Goal: Task Accomplishment & Management: Complete application form

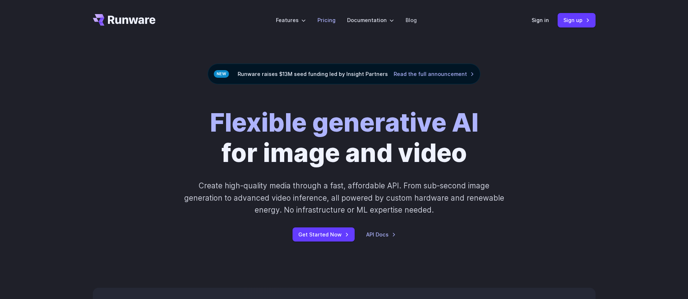
click at [327, 22] on link "Pricing" at bounding box center [327, 20] width 18 height 8
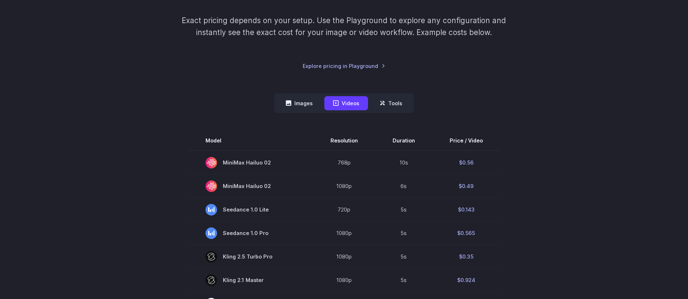
scroll to position [120, 0]
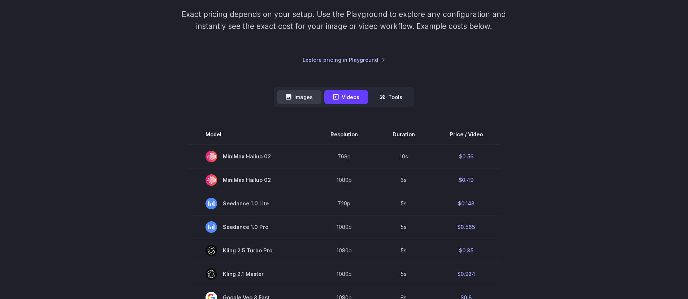
click at [295, 95] on button "Images" at bounding box center [299, 97] width 44 height 14
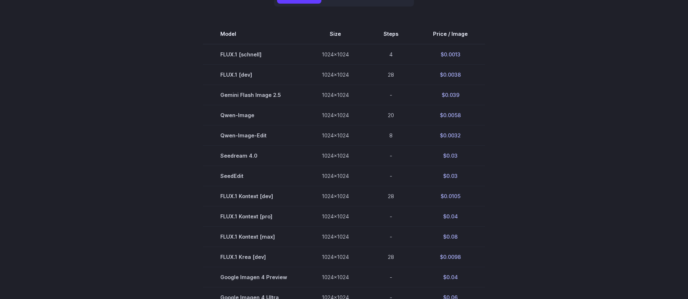
scroll to position [219, 0]
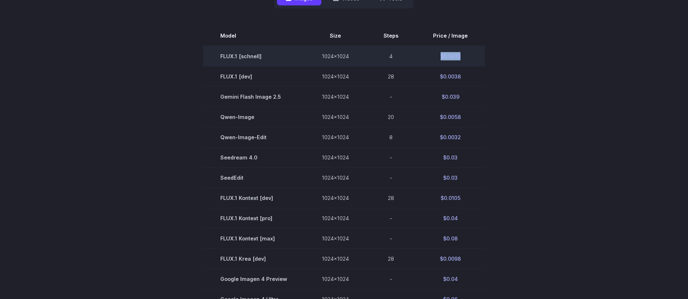
drag, startPoint x: 438, startPoint y: 55, endPoint x: 462, endPoint y: 56, distance: 24.6
click at [462, 56] on td "$0.0013" at bounding box center [450, 56] width 69 height 21
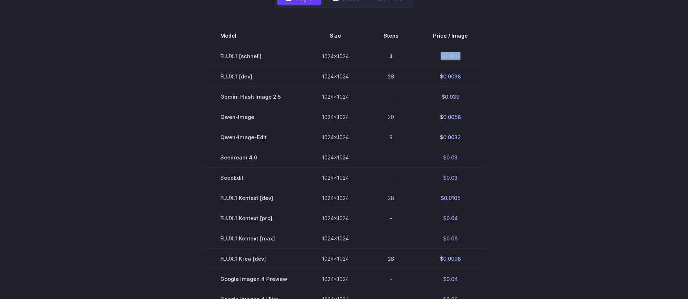
copy td "$0.0013"
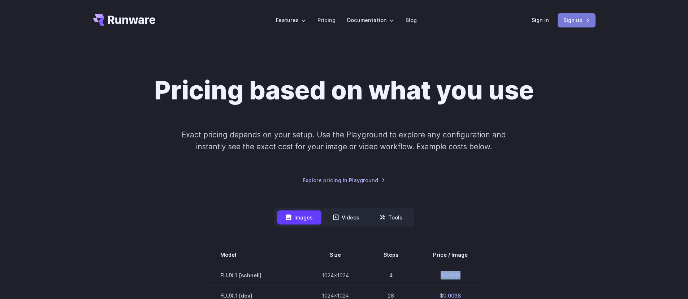
click at [571, 24] on link "Sign up" at bounding box center [577, 20] width 38 height 14
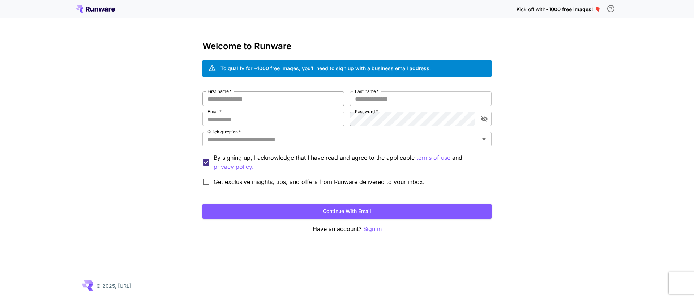
click at [276, 98] on input "First name   *" at bounding box center [273, 98] width 142 height 14
type input "*"
type input "****"
type input "******"
type input "**********"
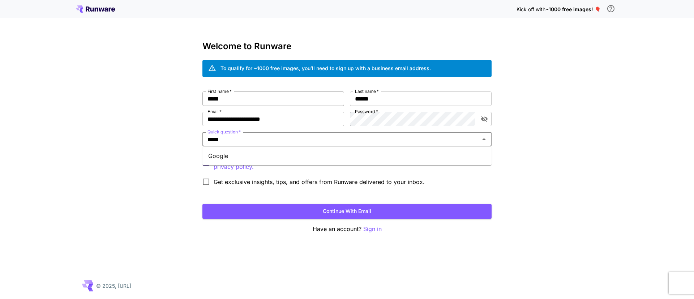
type input "******"
type input "*******"
click at [171, 163] on div "**********" at bounding box center [347, 149] width 694 height 299
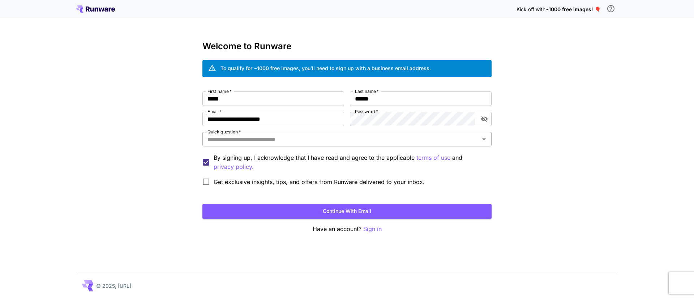
click at [225, 140] on input "Quick question   *" at bounding box center [340, 139] width 273 height 10
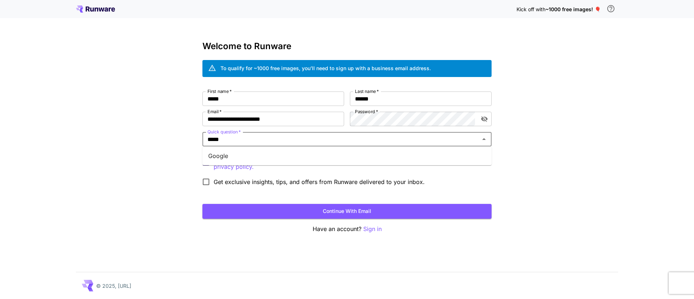
type input "*****"
click at [202, 204] on button "Continue with email" at bounding box center [346, 211] width 289 height 15
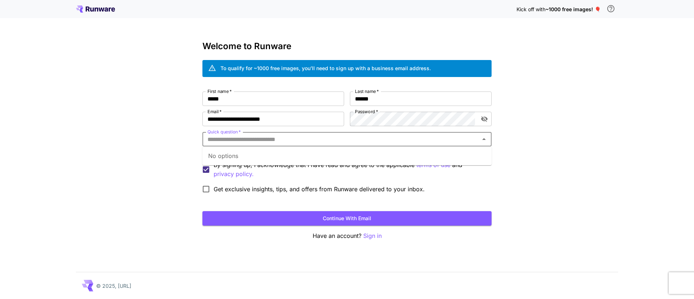
click at [181, 173] on div "**********" at bounding box center [347, 149] width 694 height 299
click at [352, 221] on button "Continue with email" at bounding box center [346, 218] width 289 height 15
click at [288, 139] on input "Quick question   *" at bounding box center [340, 139] width 273 height 10
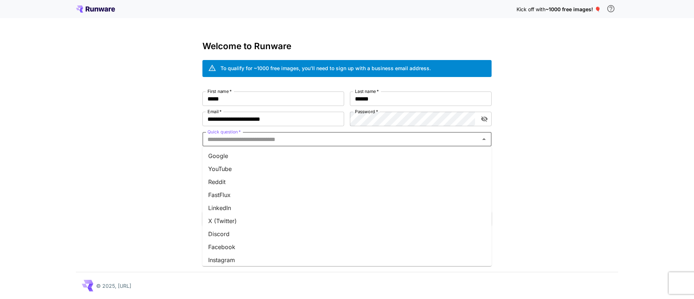
click at [236, 156] on li "Google" at bounding box center [346, 155] width 289 height 13
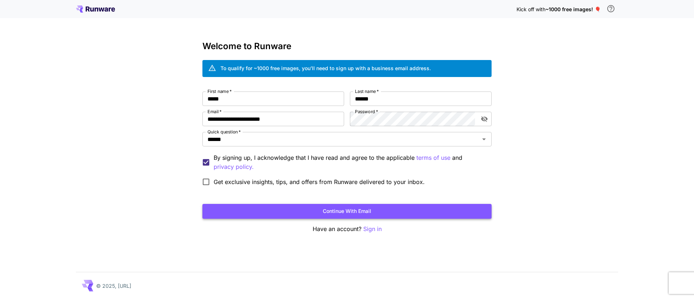
drag, startPoint x: 177, startPoint y: 169, endPoint x: 335, endPoint y: 209, distance: 163.4
click at [178, 170] on div "**********" at bounding box center [347, 149] width 694 height 299
click at [346, 210] on button "Continue with email" at bounding box center [346, 211] width 289 height 15
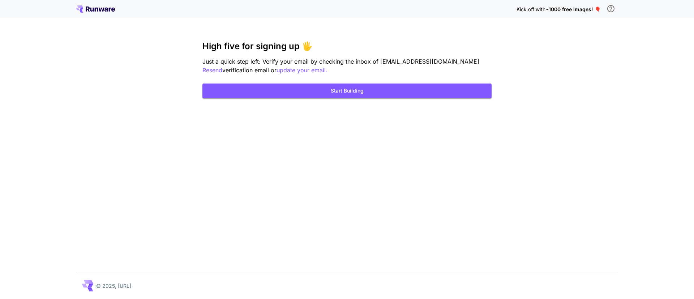
click at [92, 10] on icon at bounding box center [92, 10] width 4 height 4
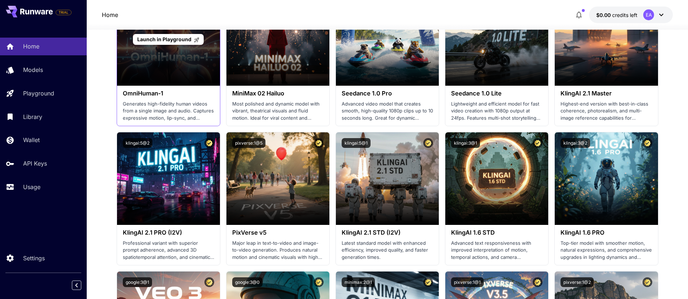
scroll to position [293, 0]
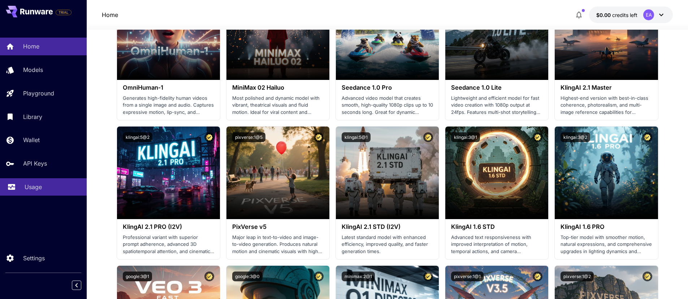
click at [36, 189] on p "Usage" at bounding box center [33, 186] width 17 height 9
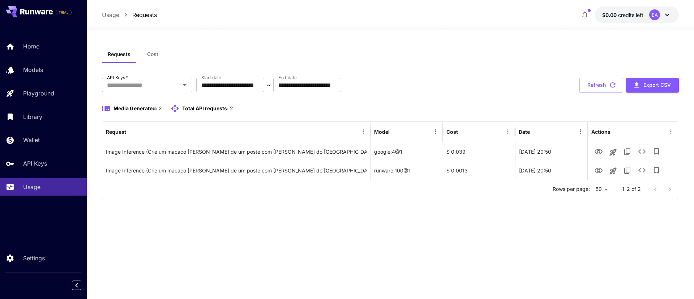
click at [39, 128] on div "Home Models Playground Library Wallet API Keys Usage" at bounding box center [43, 117] width 87 height 158
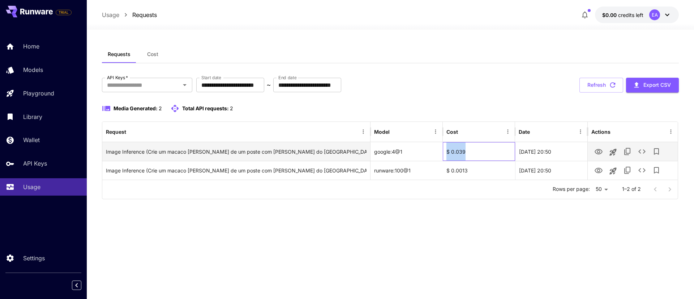
drag, startPoint x: 470, startPoint y: 153, endPoint x: 446, endPoint y: 154, distance: 24.6
click at [446, 154] on div "$ 0.039" at bounding box center [478, 151] width 72 height 19
copy div "$ 0.039"
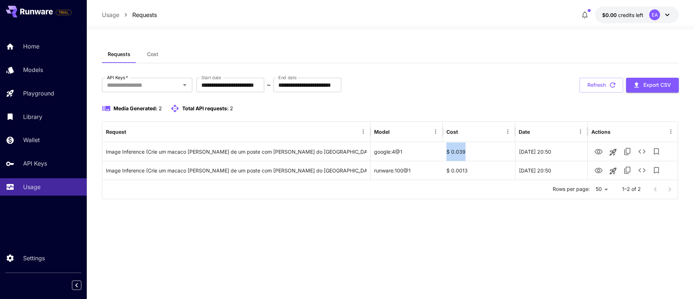
click at [509, 61] on div "Requests Cost" at bounding box center [390, 55] width 577 height 18
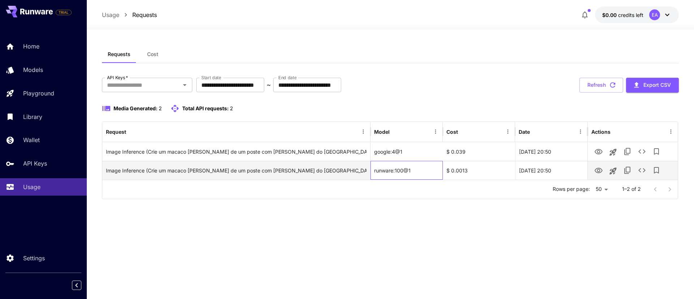
click at [391, 173] on div "runware:100@1" at bounding box center [406, 170] width 72 height 19
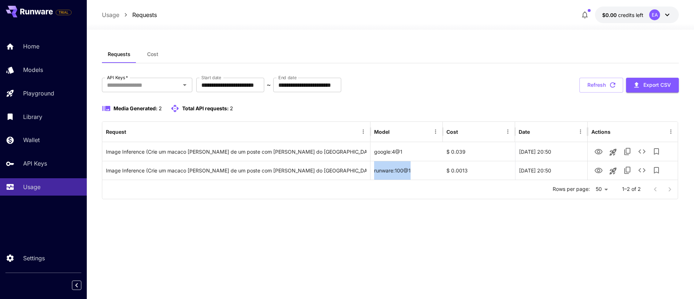
click at [455, 207] on div "**********" at bounding box center [390, 164] width 577 height 237
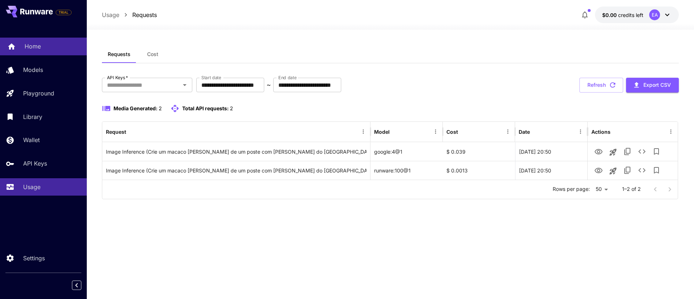
click at [56, 54] on link "Home" at bounding box center [43, 47] width 87 height 18
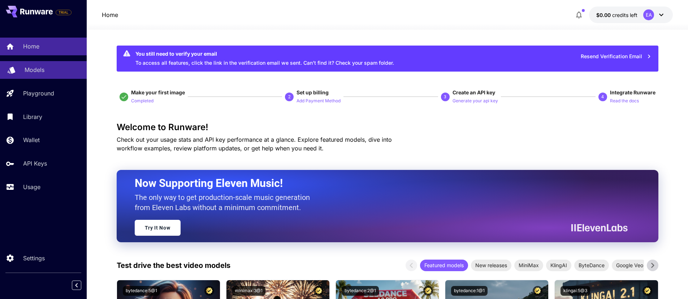
click at [36, 73] on p "Models" at bounding box center [35, 69] width 20 height 9
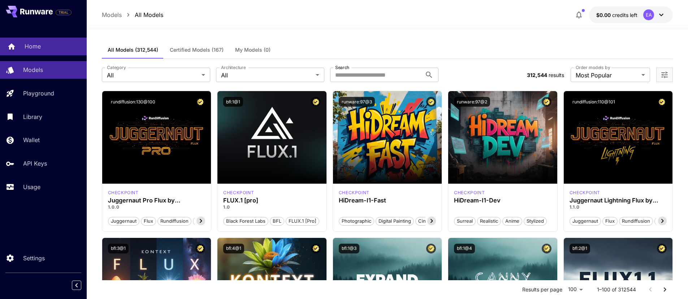
click at [44, 46] on div "Home" at bounding box center [53, 46] width 56 height 9
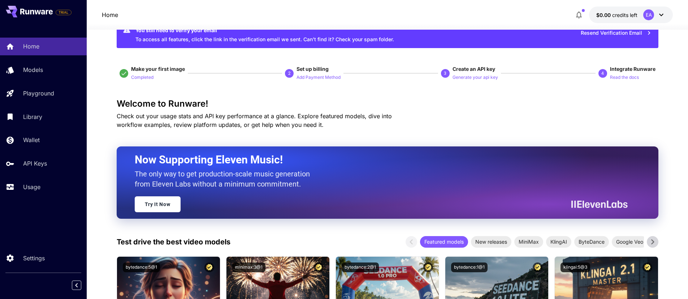
scroll to position [53, 0]
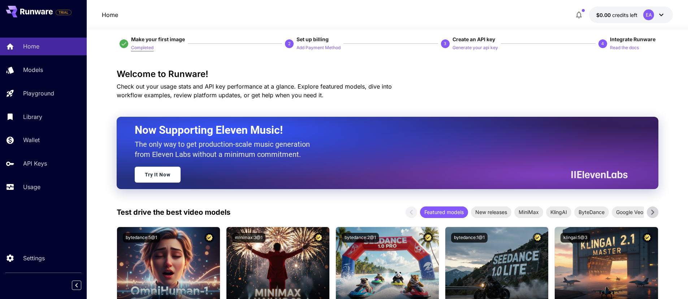
click at [140, 46] on p "Completed" at bounding box center [142, 47] width 22 height 7
click at [143, 38] on span "Make your first image" at bounding box center [158, 39] width 54 height 6
click at [144, 42] on span "Make your first image" at bounding box center [158, 39] width 54 height 6
click at [126, 42] on icon at bounding box center [124, 43] width 7 height 7
click at [135, 48] on p "Completed" at bounding box center [142, 47] width 22 height 7
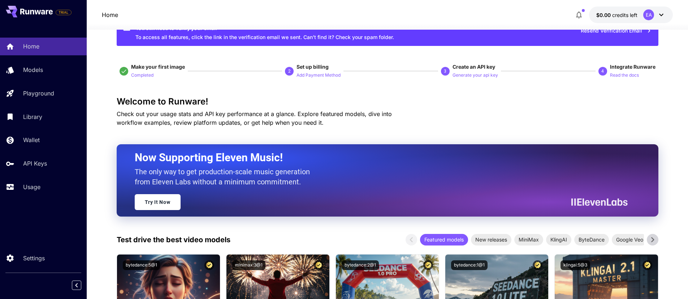
scroll to position [9, 0]
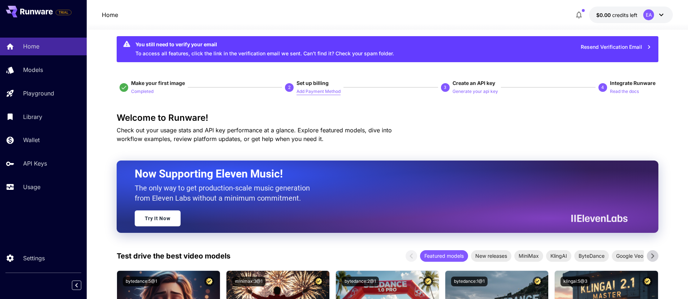
click at [301, 90] on p "Add Payment Method" at bounding box center [319, 91] width 44 height 7
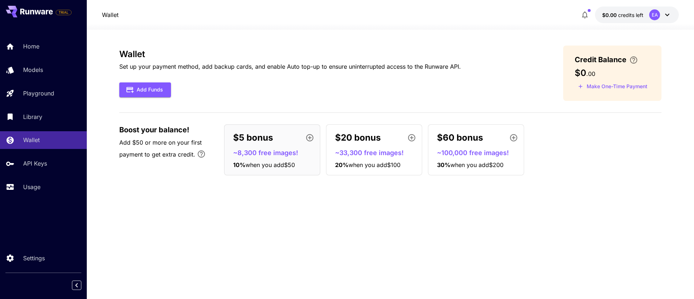
click at [257, 158] on div "$5 bonus ~8,300 free images! 10 % when you add $50" at bounding box center [272, 149] width 96 height 51
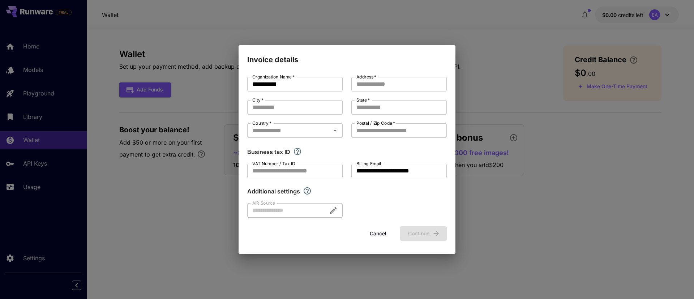
click at [374, 232] on button "Cancel" at bounding box center [378, 233] width 33 height 15
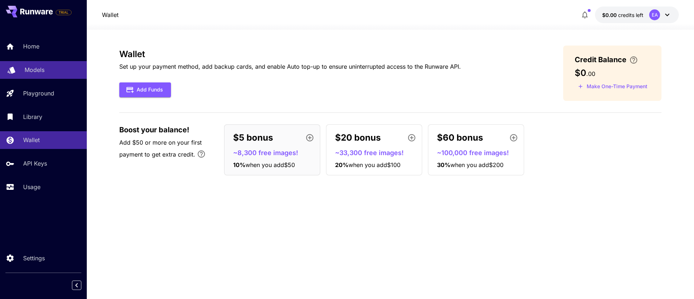
click at [18, 64] on link "Models" at bounding box center [43, 70] width 87 height 18
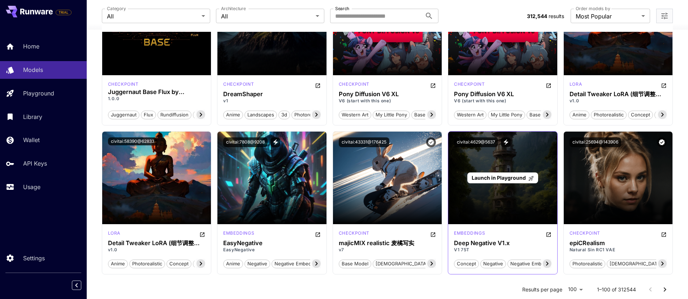
scroll to position [807, 0]
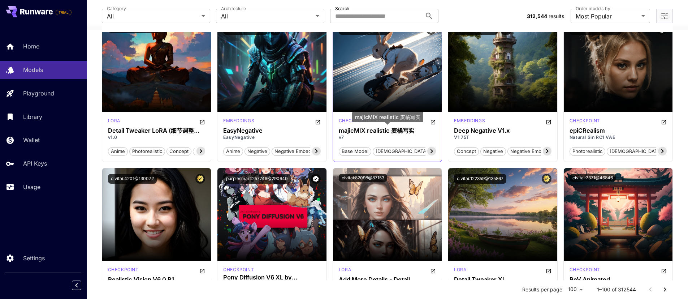
click at [386, 129] on h3 "majicMIX realistic 麦橘写实" at bounding box center [388, 130] width 98 height 7
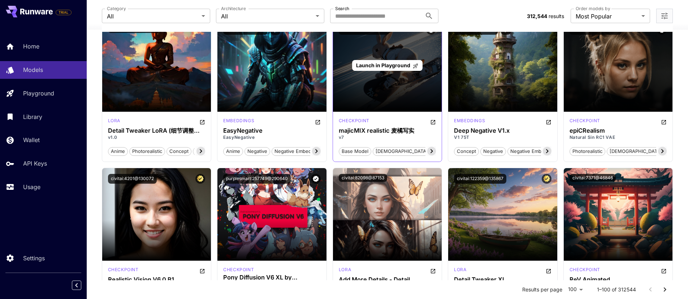
click at [386, 87] on div "Launch in Playground" at bounding box center [387, 65] width 109 height 92
click at [392, 67] on span "Launch in Playground" at bounding box center [383, 65] width 54 height 6
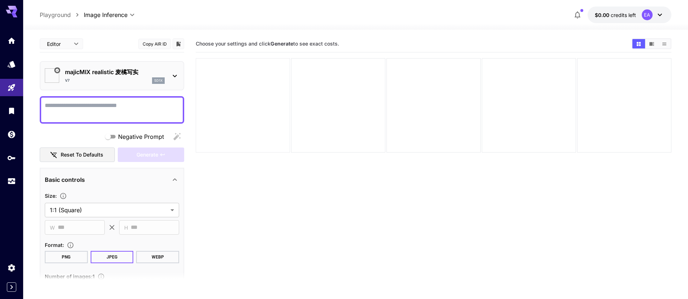
type input "*******"
click at [112, 112] on textarea "Negative Prompt" at bounding box center [112, 109] width 134 height 17
type textarea "*******"
click at [90, 105] on textarea "Negative Prompt" at bounding box center [112, 109] width 134 height 17
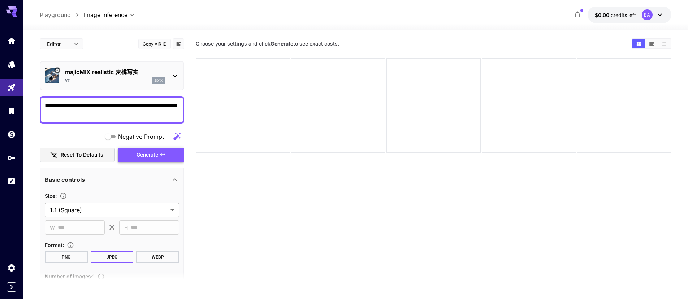
type textarea "**********"
click at [139, 158] on span "Generate" at bounding box center [148, 154] width 22 height 9
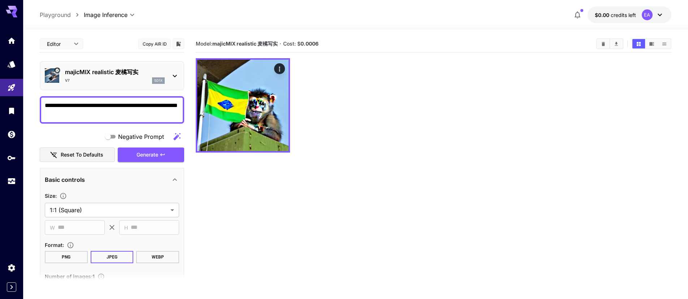
click at [143, 79] on div "v7 sd1x" at bounding box center [115, 80] width 100 height 7
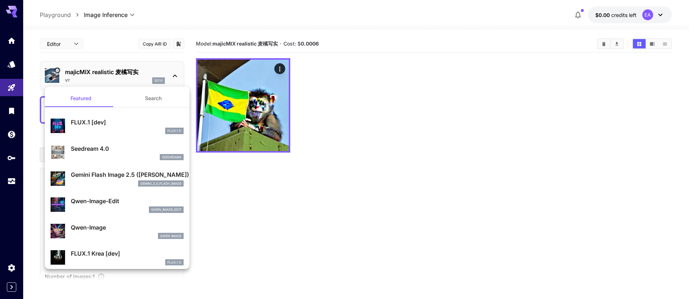
scroll to position [1, 0]
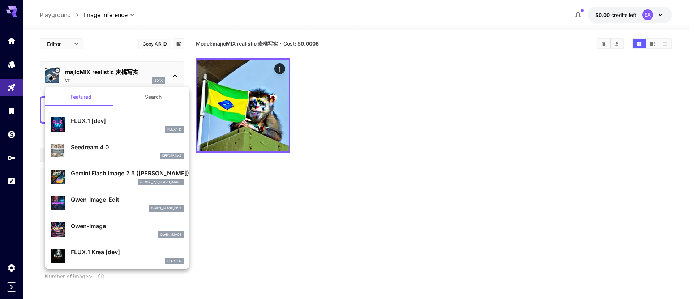
click at [106, 198] on p "Qwen-Image-Edit" at bounding box center [127, 199] width 113 height 9
type input "**********"
type input "****"
type input "*"
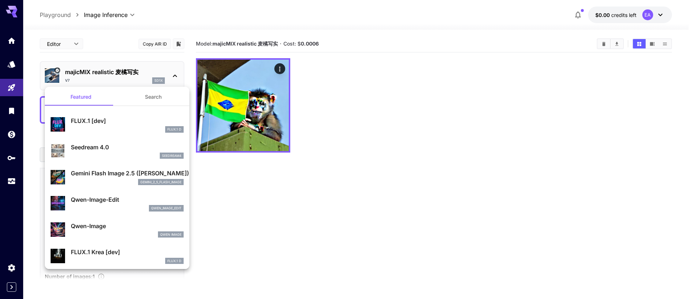
type input "*"
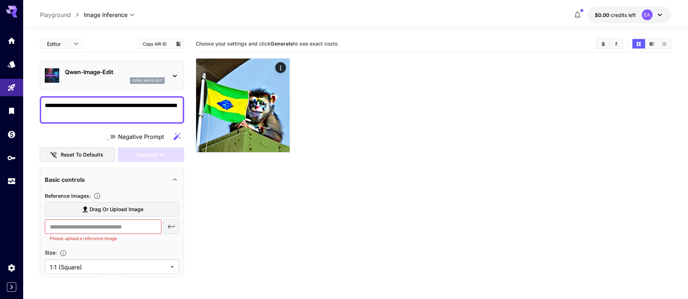
click at [103, 111] on textarea "**********" at bounding box center [112, 109] width 134 height 17
click at [143, 157] on div "Generate" at bounding box center [151, 154] width 66 height 15
click at [102, 81] on div "qwen_image_edit" at bounding box center [115, 80] width 100 height 7
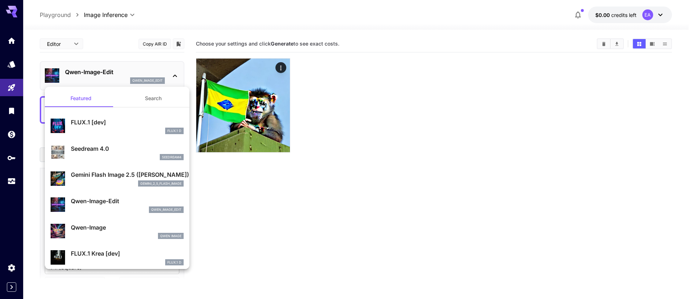
drag, startPoint x: 93, startPoint y: 227, endPoint x: 99, endPoint y: 215, distance: 13.1
click at [93, 227] on p "Qwen-Image" at bounding box center [127, 227] width 113 height 9
type input "**"
type input "***"
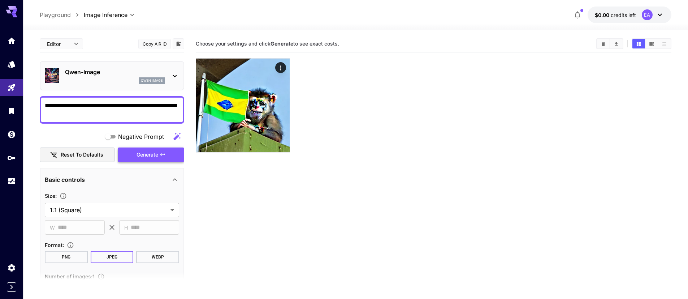
click at [142, 154] on span "Generate" at bounding box center [148, 154] width 22 height 9
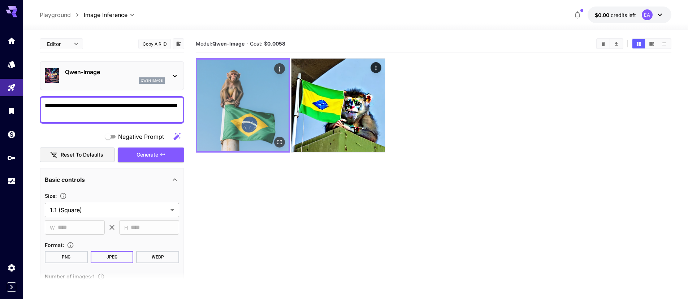
click at [281, 143] on icon "Open in fullscreen" at bounding box center [279, 141] width 7 height 7
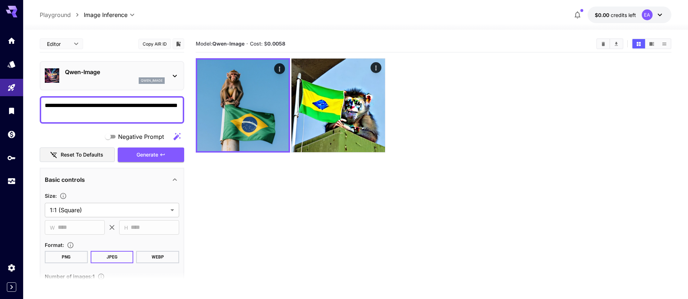
click at [92, 70] on p "Qwen-Image" at bounding box center [115, 72] width 100 height 9
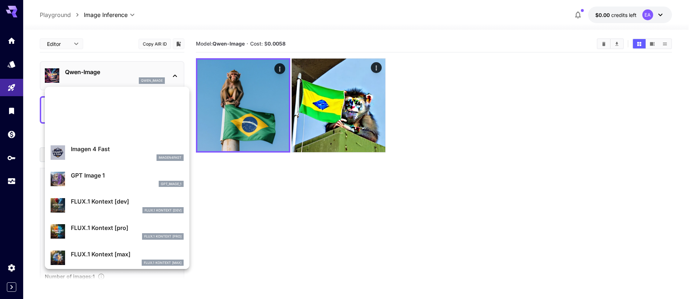
scroll to position [448, 0]
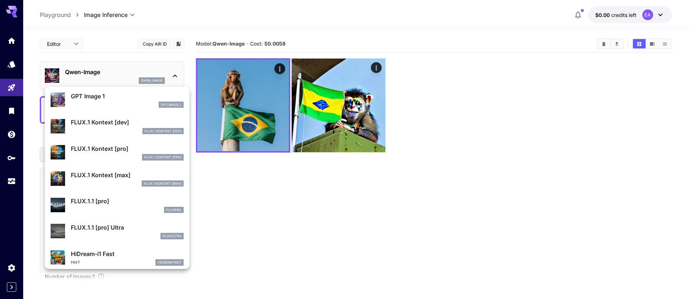
click at [111, 102] on div "gpt_image_1" at bounding box center [127, 105] width 113 height 7
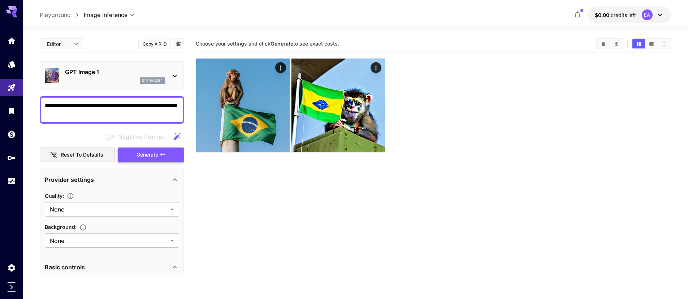
click at [147, 154] on span "Generate" at bounding box center [148, 154] width 22 height 9
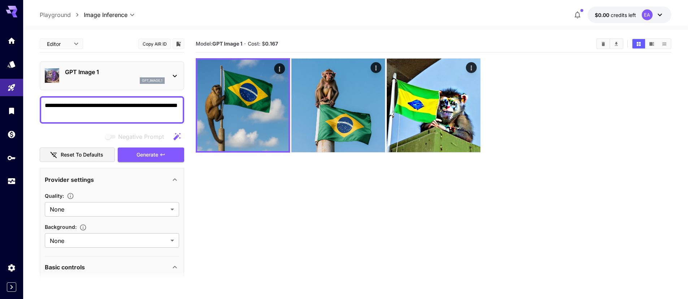
click at [88, 77] on div "gpt_image_1" at bounding box center [115, 80] width 100 height 7
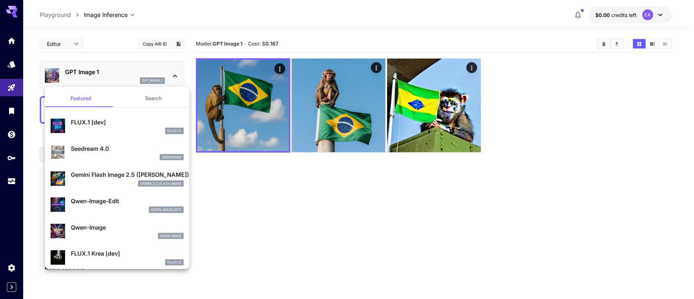
click at [123, 184] on div "gemini_2_5_flash_image" at bounding box center [127, 183] width 113 height 7
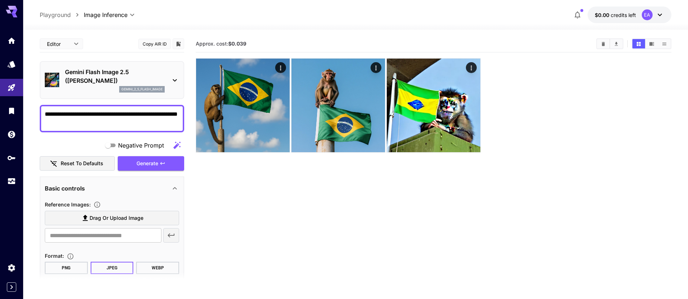
click at [258, 222] on section "Approx. cost: $0.039" at bounding box center [434, 184] width 476 height 299
click at [129, 121] on textarea "**********" at bounding box center [112, 118] width 134 height 17
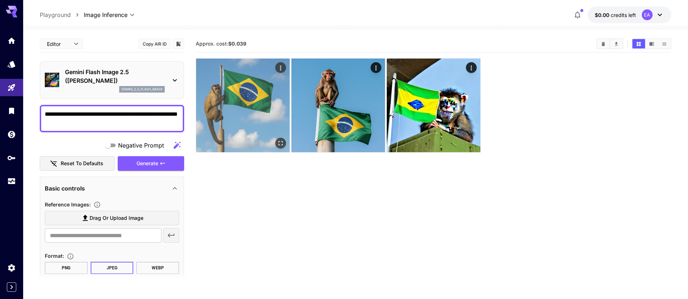
type textarea "*"
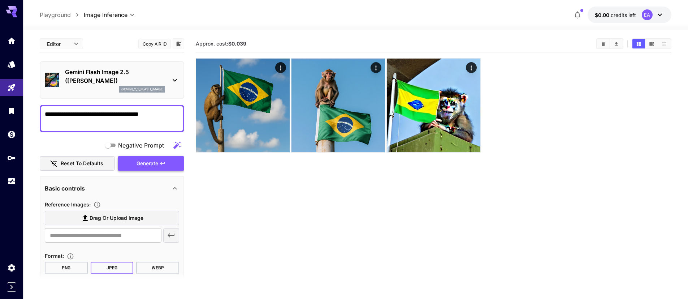
type textarea "**********"
click at [151, 168] on button "Generate" at bounding box center [151, 163] width 66 height 15
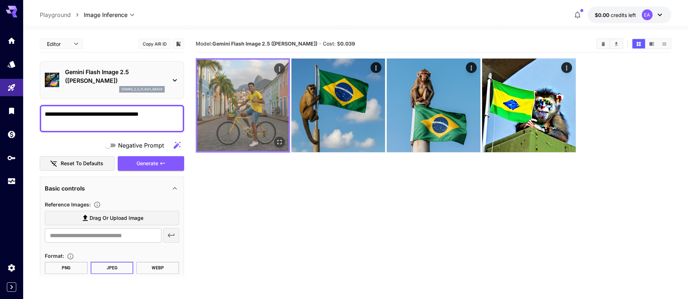
click at [255, 90] on img at bounding box center [242, 105] width 91 height 91
click at [280, 139] on icon "Open in fullscreen" at bounding box center [279, 141] width 7 height 7
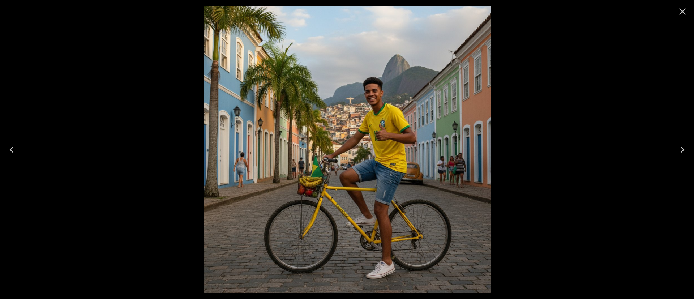
click at [681, 10] on icon "Close" at bounding box center [682, 11] width 7 height 7
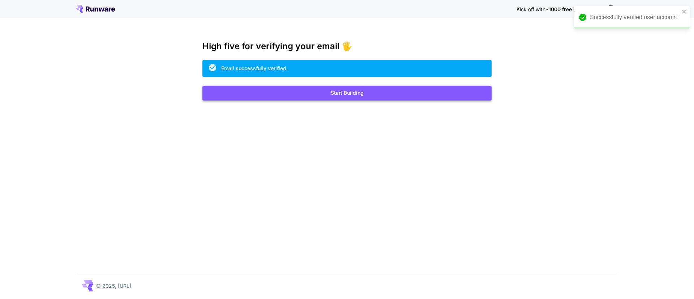
click at [355, 94] on button "Start Building" at bounding box center [346, 93] width 289 height 15
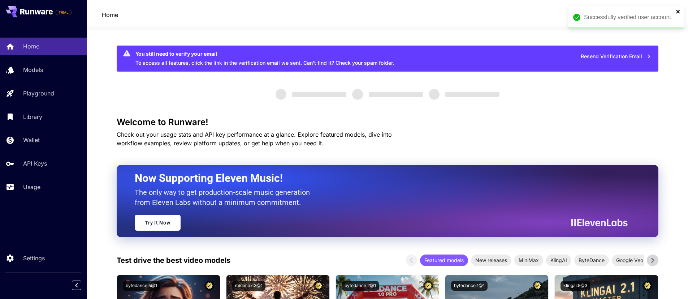
click at [676, 13] on icon "close" at bounding box center [678, 12] width 5 height 6
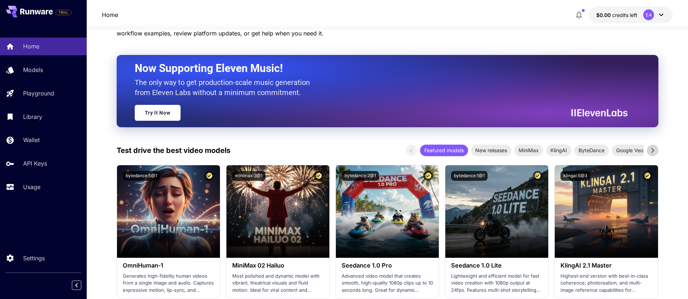
scroll to position [158, 0]
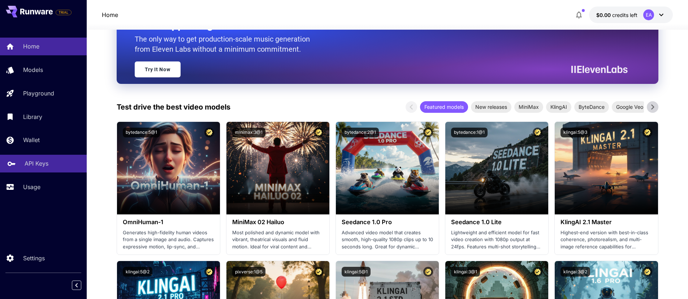
click at [36, 163] on p "API Keys" at bounding box center [37, 163] width 24 height 9
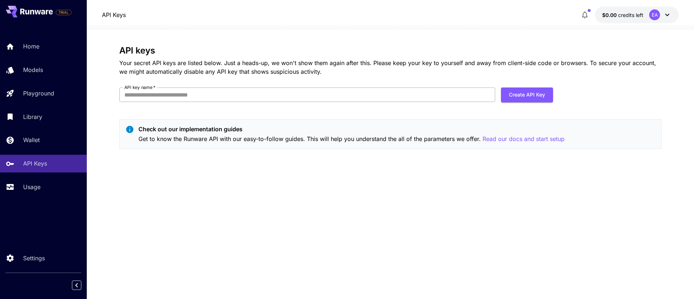
click at [201, 94] on input "API key name   *" at bounding box center [307, 94] width 376 height 14
click at [275, 216] on div "API keys Your secret API keys are listed below. Just a heads-up, we won't show …" at bounding box center [390, 164] width 542 height 237
click at [46, 43] on div "Home" at bounding box center [53, 46] width 56 height 9
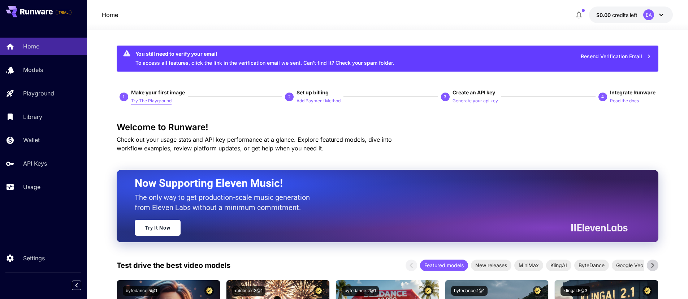
click at [157, 100] on p "Try The Playground" at bounding box center [151, 101] width 40 height 7
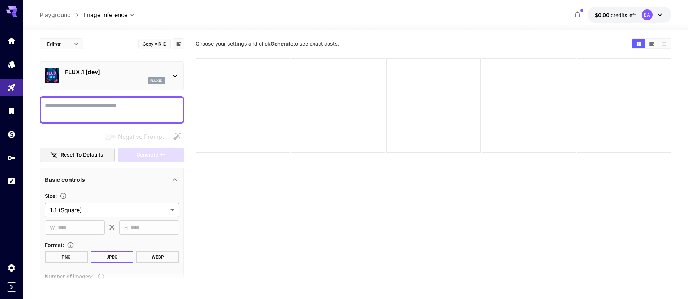
click at [127, 73] on p "FLUX.1 [dev]" at bounding box center [115, 72] width 100 height 9
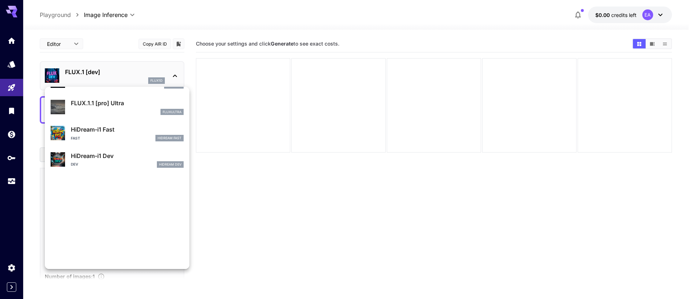
scroll to position [579, 0]
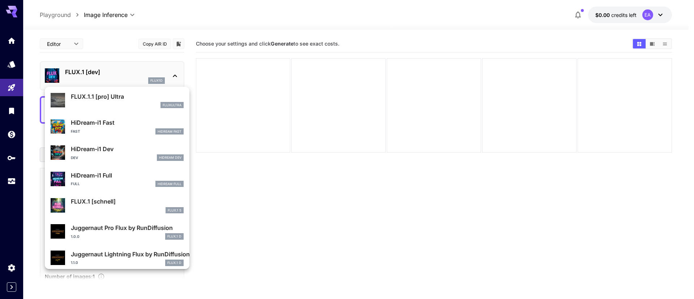
click at [116, 206] on p "FLUX.1 [schnell]" at bounding box center [127, 201] width 113 height 9
type input "*"
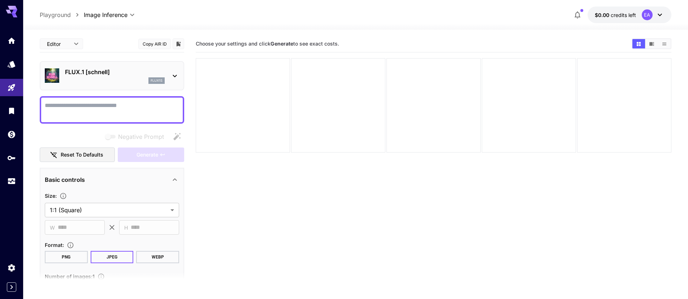
click at [85, 105] on textarea "Negative Prompt" at bounding box center [112, 109] width 134 height 17
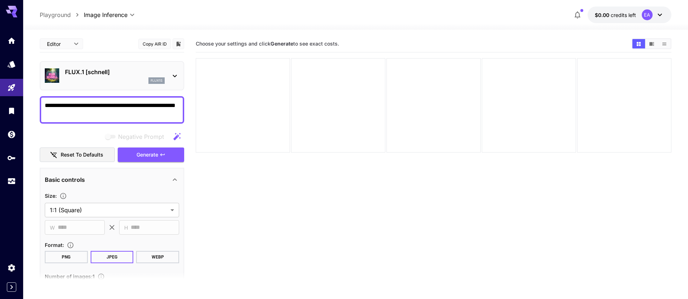
click at [52, 116] on textarea "**********" at bounding box center [112, 109] width 134 height 17
type textarea "**********"
click at [153, 153] on span "Generate" at bounding box center [148, 154] width 22 height 9
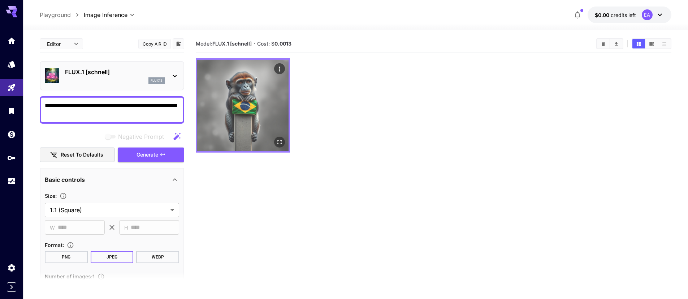
click at [254, 111] on img at bounding box center [242, 105] width 91 height 91
click at [246, 109] on img at bounding box center [242, 105] width 91 height 91
click at [281, 143] on icon "Open in fullscreen" at bounding box center [279, 141] width 7 height 7
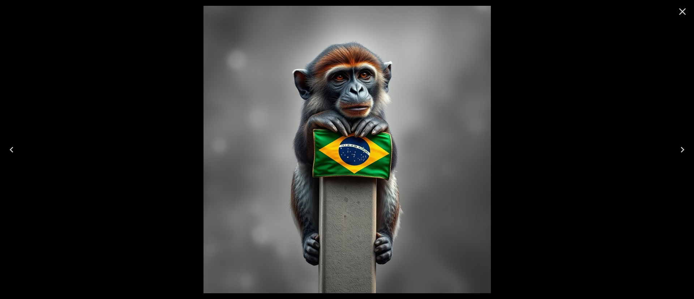
drag, startPoint x: 682, startPoint y: 10, endPoint x: 293, endPoint y: 36, distance: 389.2
click at [682, 10] on icon "Close" at bounding box center [682, 12] width 12 height 12
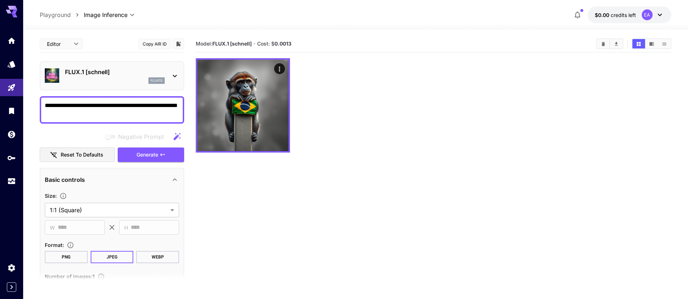
click at [109, 111] on textarea "**********" at bounding box center [112, 109] width 134 height 17
click at [105, 76] on p "FLUX.1 [schnell]" at bounding box center [115, 72] width 100 height 9
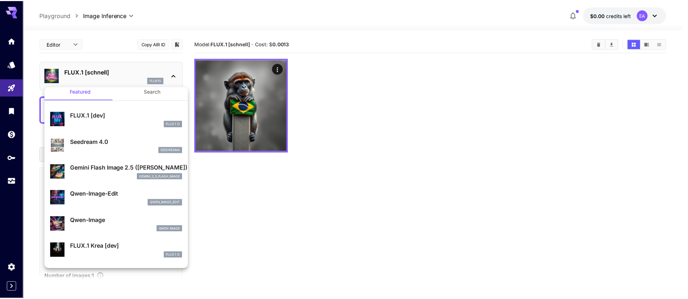
scroll to position [9, 0]
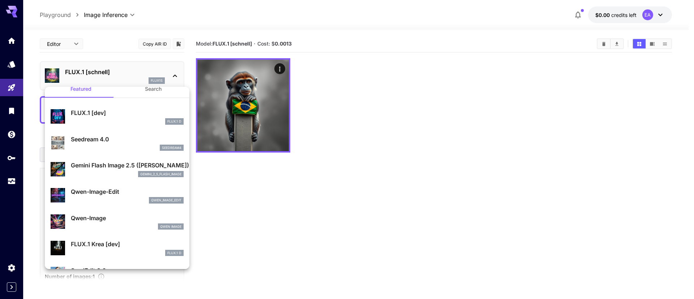
click at [95, 172] on div "gemini_2_5_flash_image" at bounding box center [127, 174] width 113 height 7
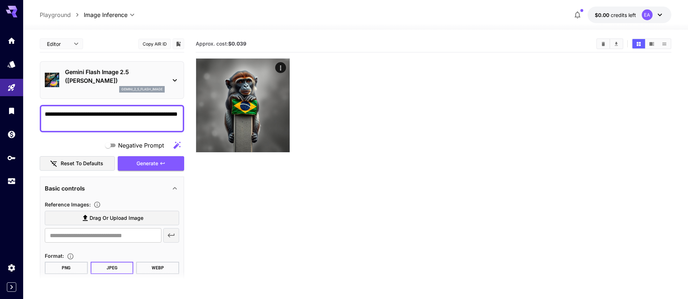
click at [108, 118] on textarea "**********" at bounding box center [112, 118] width 134 height 17
click at [145, 163] on span "Generate" at bounding box center [148, 163] width 22 height 9
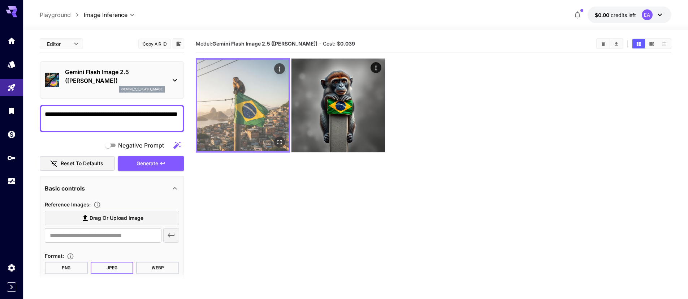
click at [249, 109] on img at bounding box center [242, 105] width 91 height 91
click at [281, 142] on icon "Open in fullscreen" at bounding box center [279, 141] width 7 height 7
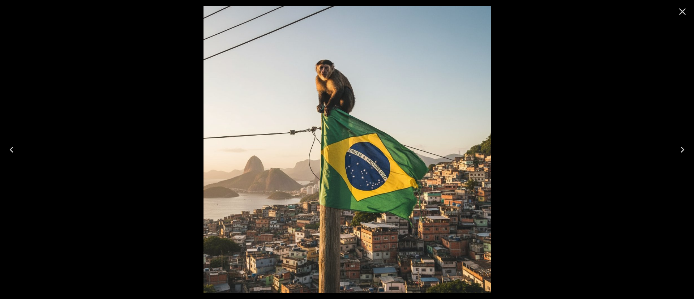
drag, startPoint x: 677, startPoint y: 12, endPoint x: 674, endPoint y: 11, distance: 3.6
click at [678, 12] on icon "Close" at bounding box center [682, 12] width 12 height 12
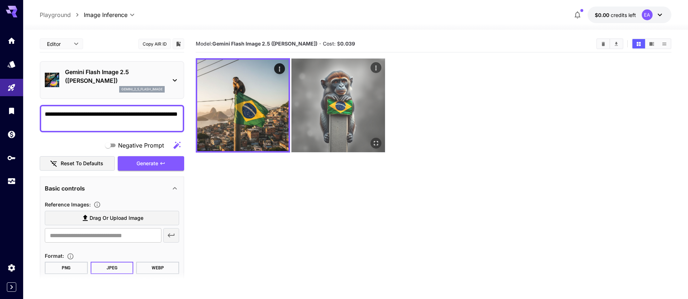
click at [362, 76] on img at bounding box center [339, 106] width 94 height 94
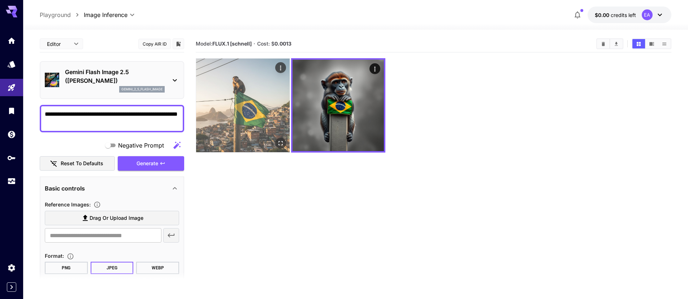
click at [269, 90] on img at bounding box center [243, 106] width 94 height 94
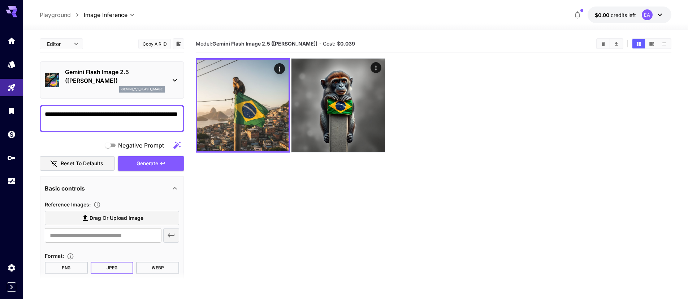
click at [147, 119] on textarea "**********" at bounding box center [112, 118] width 134 height 17
drag, startPoint x: 94, startPoint y: 83, endPoint x: 61, endPoint y: 69, distance: 35.8
click at [61, 69] on div "Gemini Flash Image 2.5 (Nano Banana) gemini_2_5_flash_image" at bounding box center [112, 80] width 134 height 31
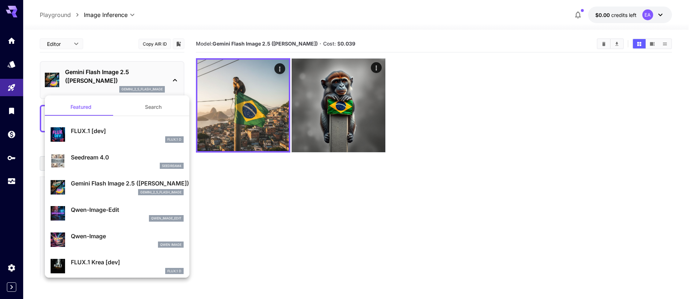
drag, startPoint x: 62, startPoint y: 72, endPoint x: 77, endPoint y: 84, distance: 19.0
click at [81, 81] on div at bounding box center [347, 149] width 694 height 299
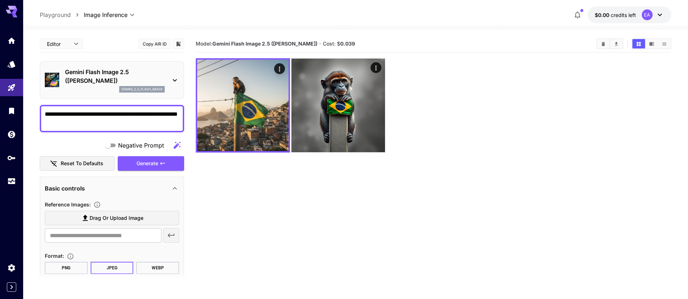
click at [104, 75] on p "Gemini Flash Image 2.5 (Nano Banana)" at bounding box center [115, 76] width 100 height 17
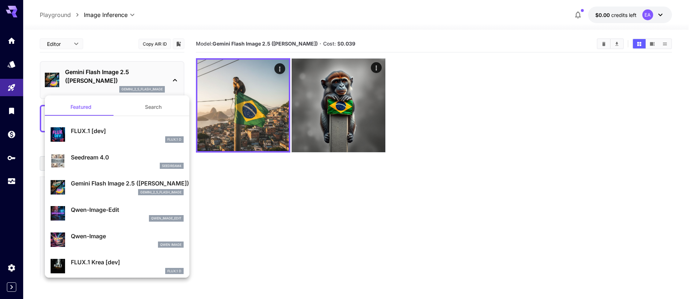
click at [27, 96] on div at bounding box center [347, 149] width 694 height 299
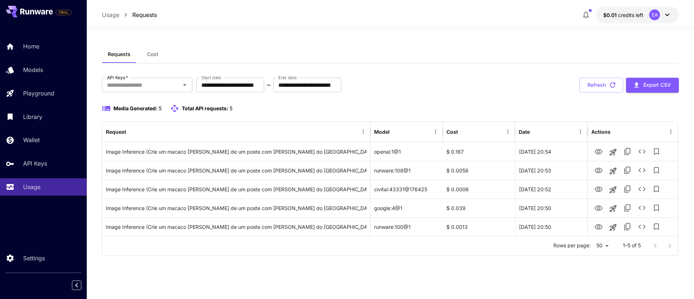
click at [37, 56] on div "Home Models Playground Library Wallet API Keys Usage" at bounding box center [43, 117] width 87 height 158
click at [32, 139] on p "Wallet" at bounding box center [33, 139] width 17 height 9
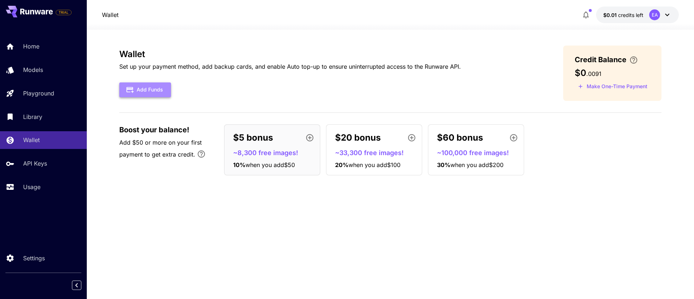
click at [153, 87] on button "Add Funds" at bounding box center [145, 89] width 52 height 15
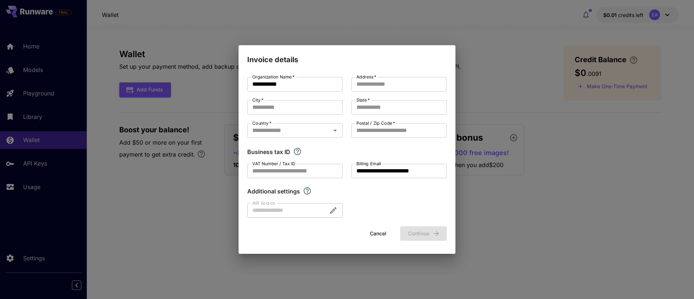
click at [370, 230] on button "Cancel" at bounding box center [378, 233] width 33 height 15
